Goal: Task Accomplishment & Management: Manage account settings

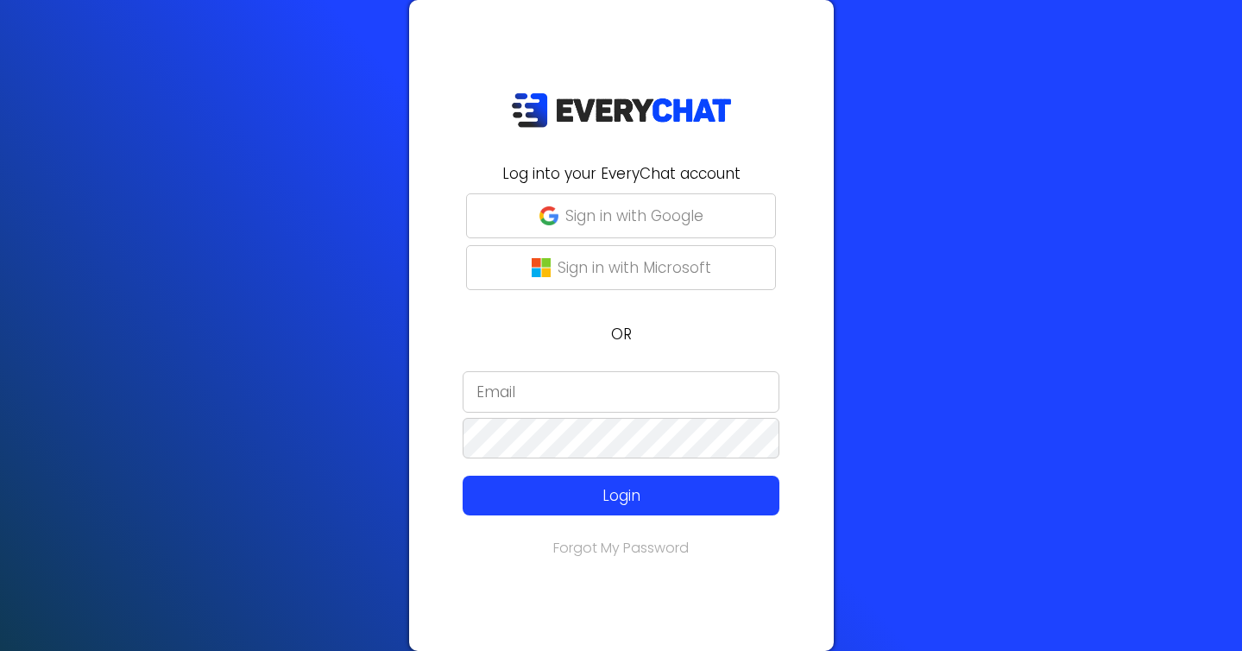
type input "[PERSON_NAME][EMAIL_ADDRESS][DOMAIN_NAME]"
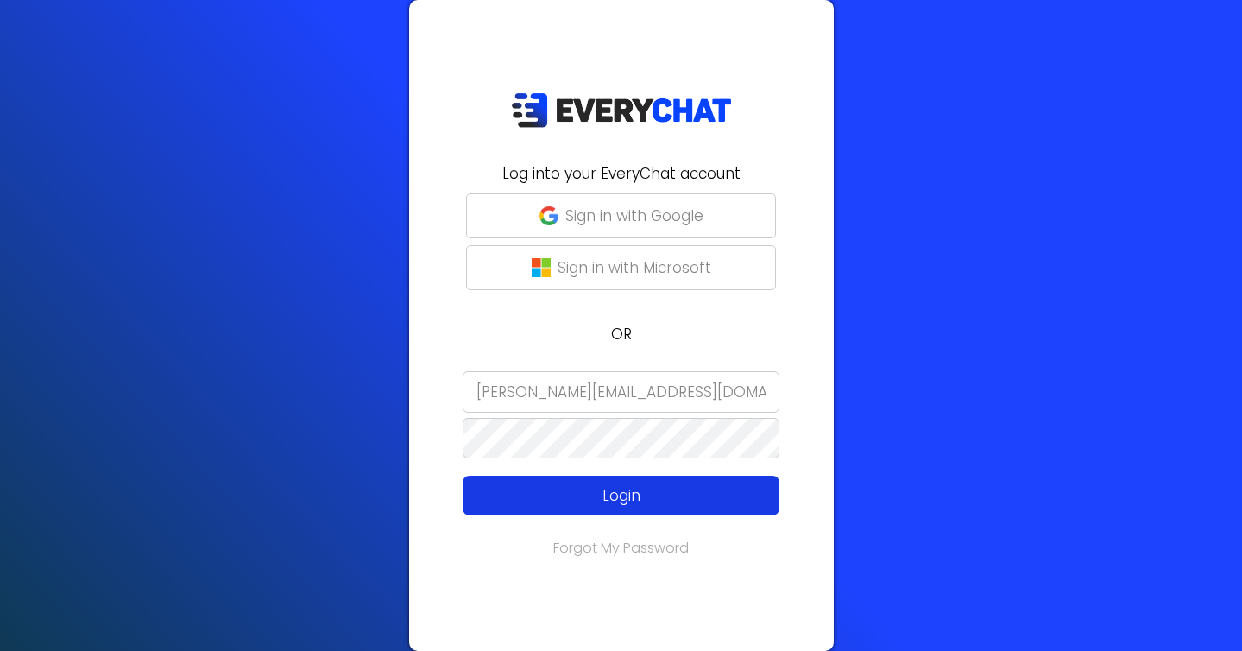
click at [553, 499] on p "Login" at bounding box center [621, 495] width 253 height 22
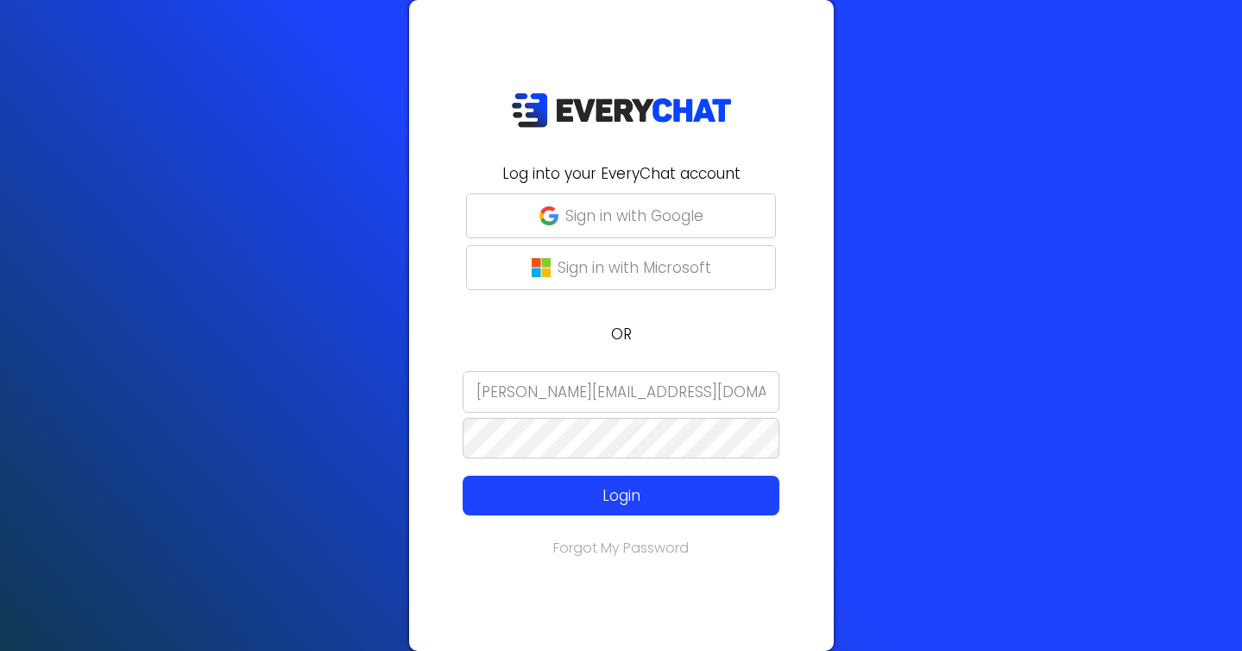
click at [579, 394] on input "[PERSON_NAME][EMAIL_ADDRESS][DOMAIN_NAME]" at bounding box center [621, 391] width 317 height 41
type input "[EMAIL_ADDRESS][DOMAIN_NAME]"
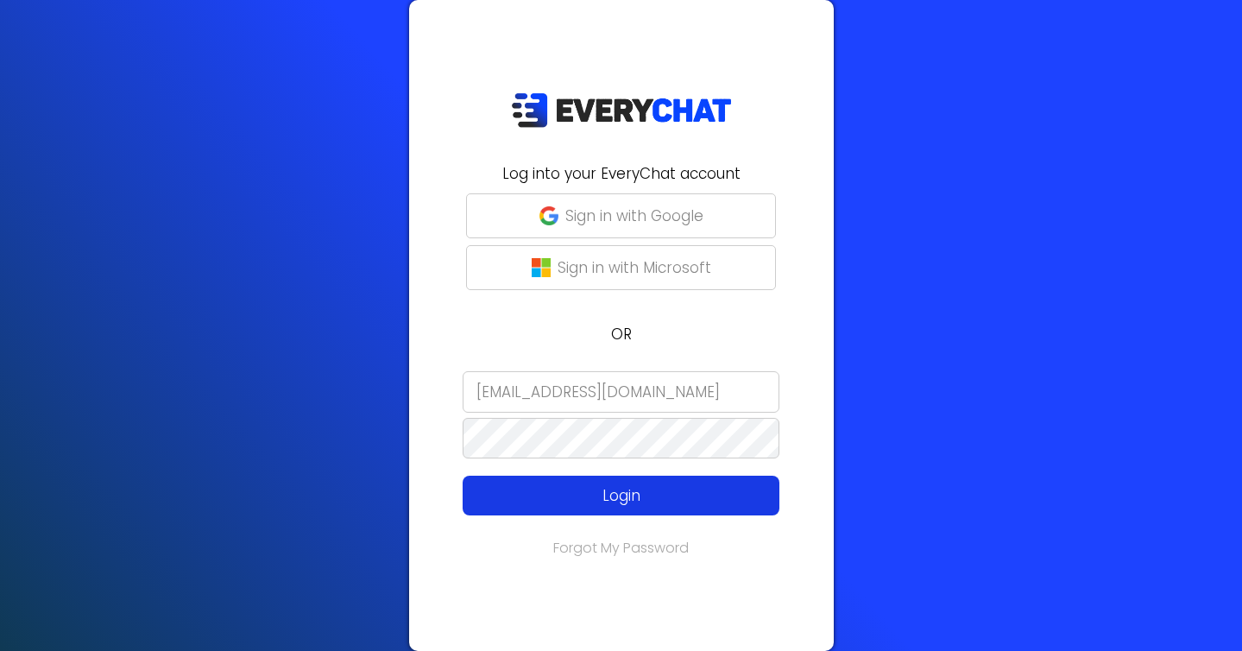
click at [603, 504] on p "Login" at bounding box center [621, 495] width 253 height 22
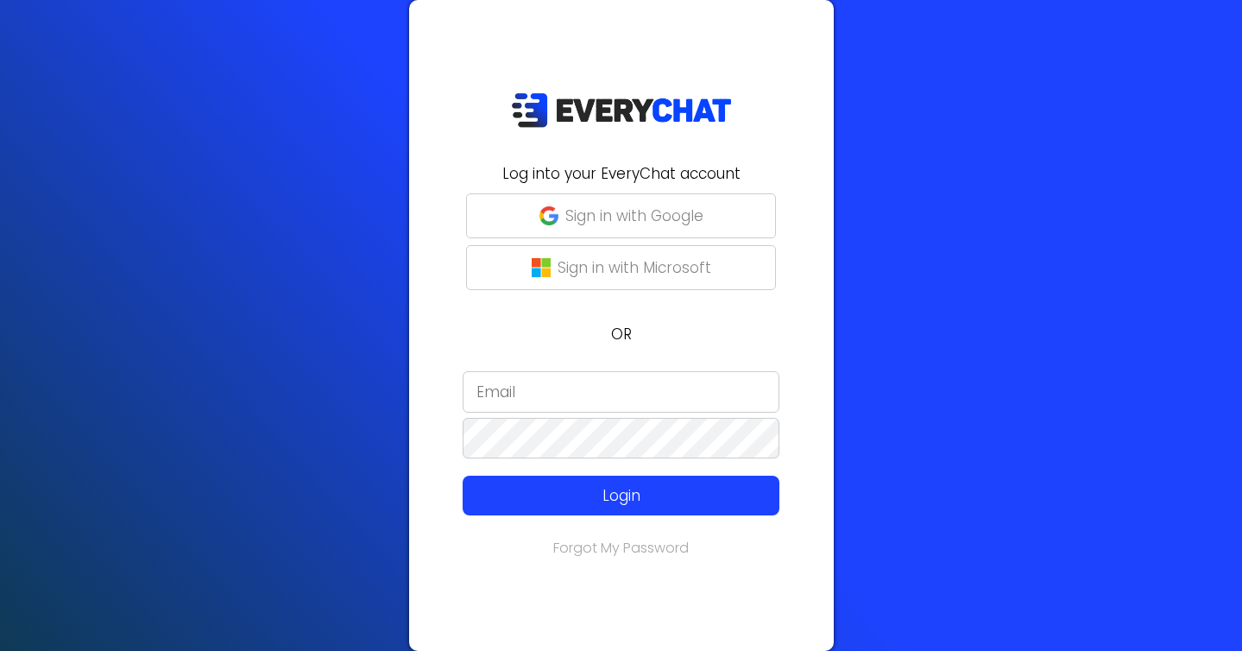
type input "[EMAIL_ADDRESS][DOMAIN_NAME]"
click at [624, 534] on div "Log into your EveryChat account Sign in with Google Sign in with Microsoft OR b…" at bounding box center [621, 325] width 425 height 651
click at [624, 474] on form "bengonzalez@executivelawncare.net Login" at bounding box center [622, 443] width 404 height 145
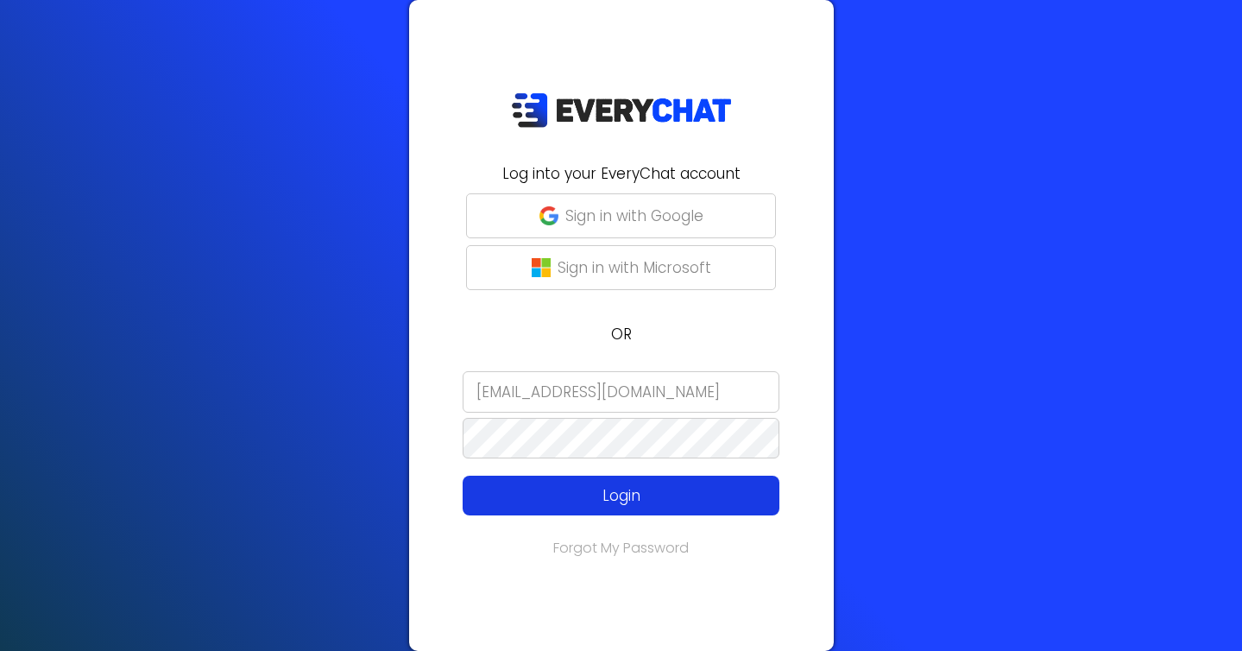
click at [627, 488] on p "Login" at bounding box center [621, 495] width 253 height 22
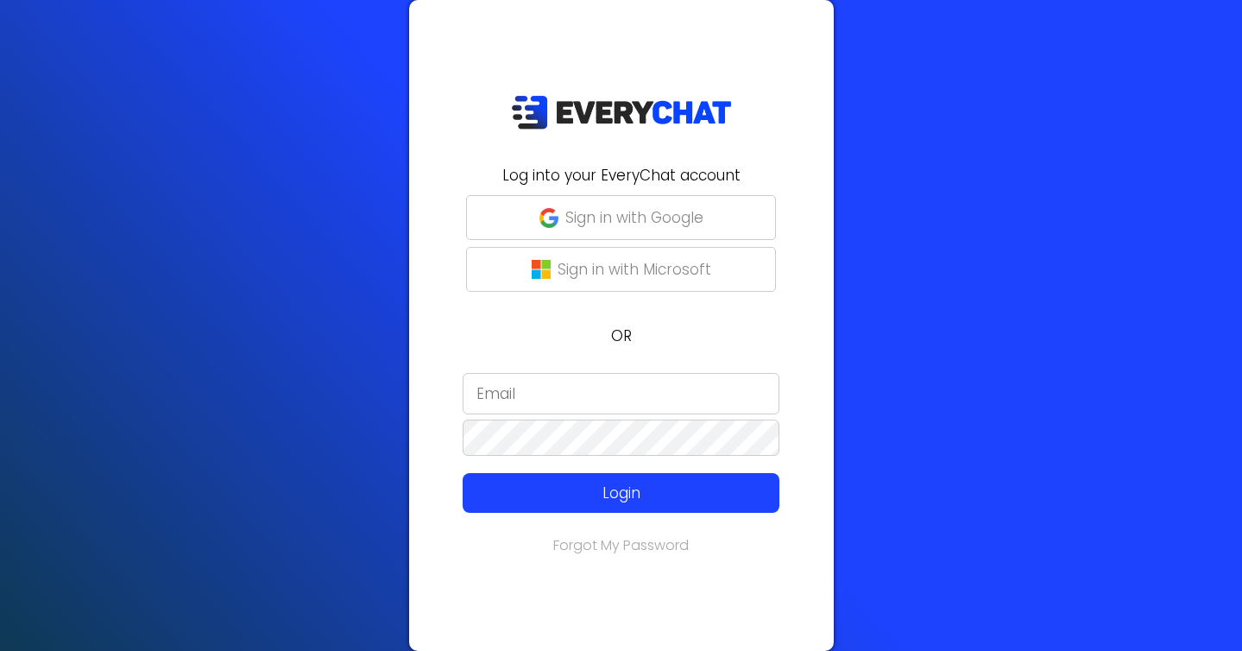
type input "[EMAIL_ADDRESS][DOMAIN_NAME]"
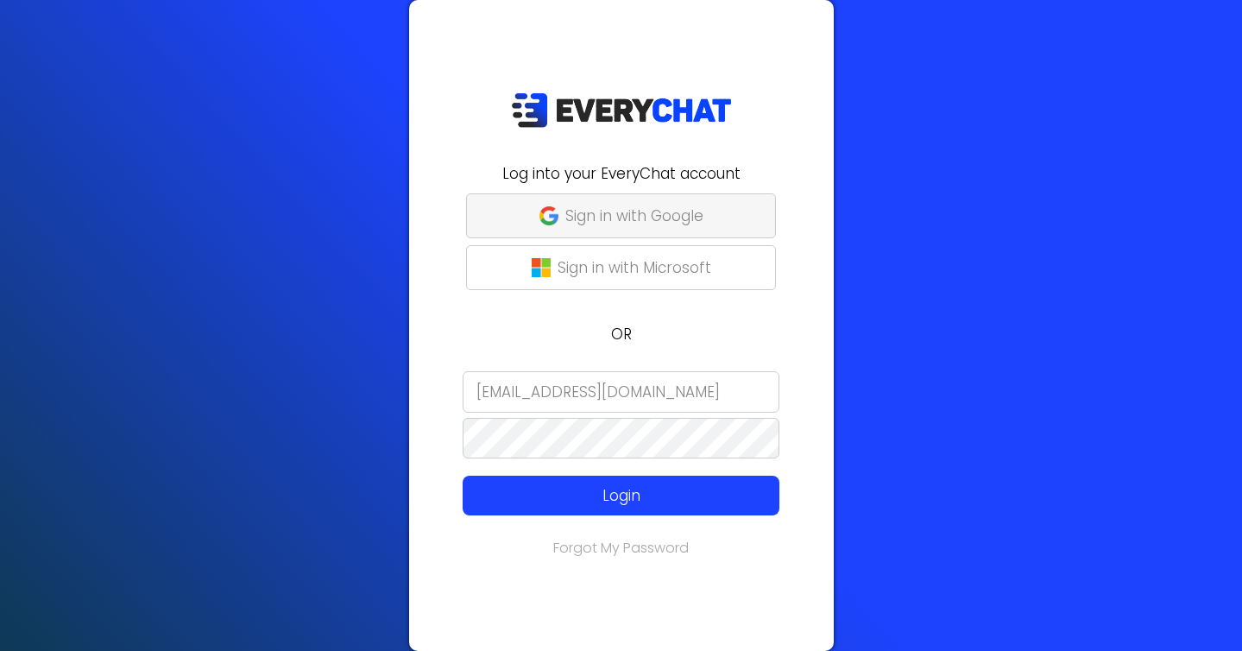
click at [660, 218] on p "Sign in with Google" at bounding box center [634, 216] width 138 height 22
